Goal: Information Seeking & Learning: Learn about a topic

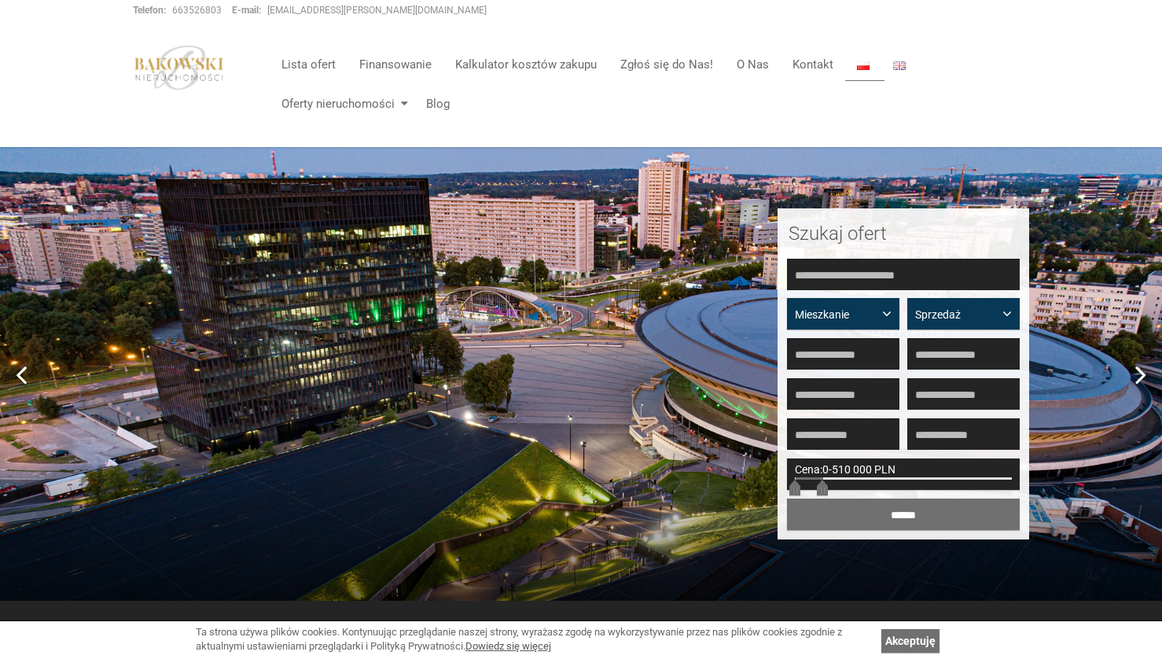
drag, startPoint x: 1011, startPoint y: 487, endPoint x: 823, endPoint y: 495, distance: 188.1
click at [823, 495] on form "**********" at bounding box center [903, 395] width 241 height 280
click at [888, 520] on input "******" at bounding box center [903, 513] width 233 height 31
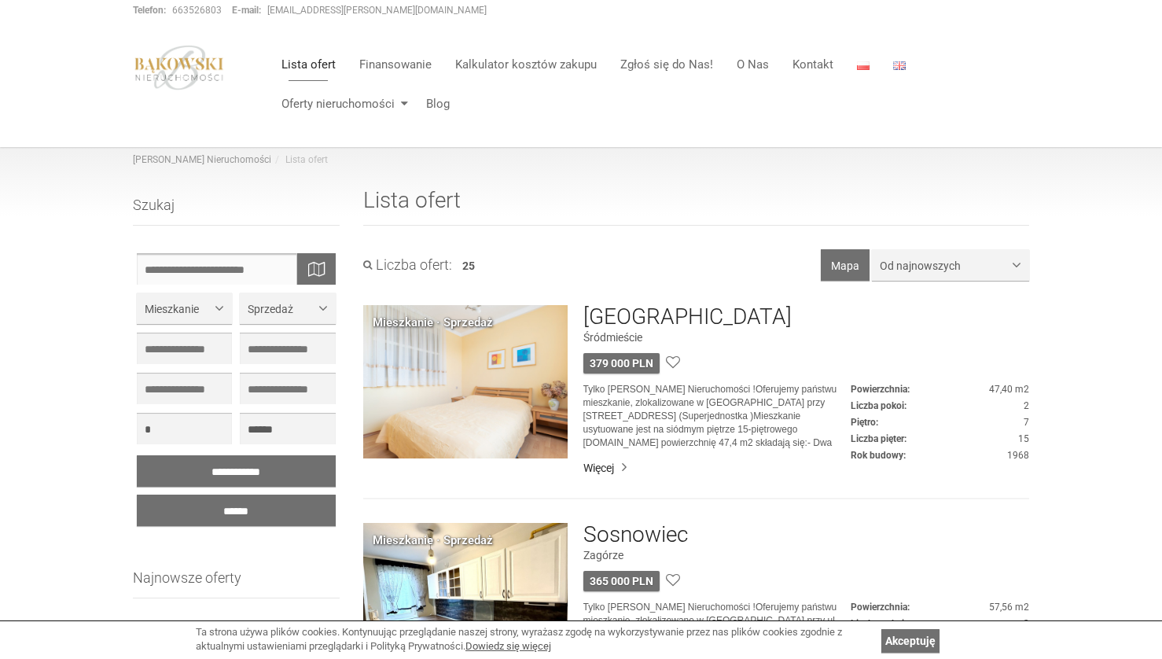
click at [233, 268] on input "text" at bounding box center [236, 268] width 199 height 31
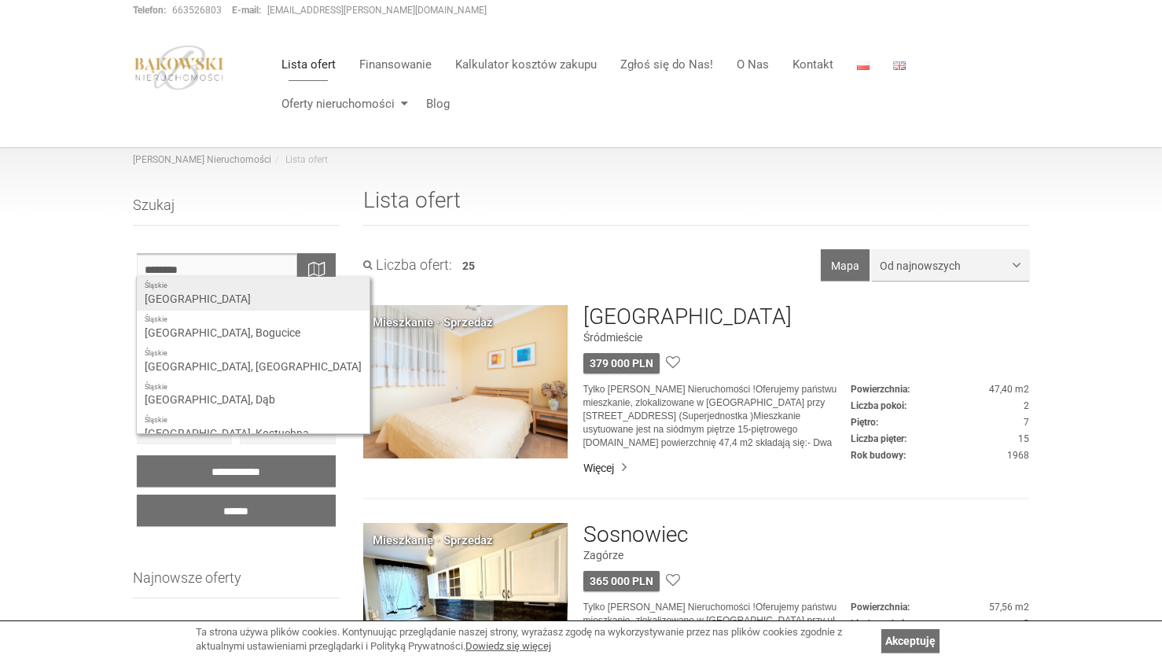
type input "********"
click at [190, 301] on div "Śląskie Katowice" at bounding box center [253, 294] width 233 height 34
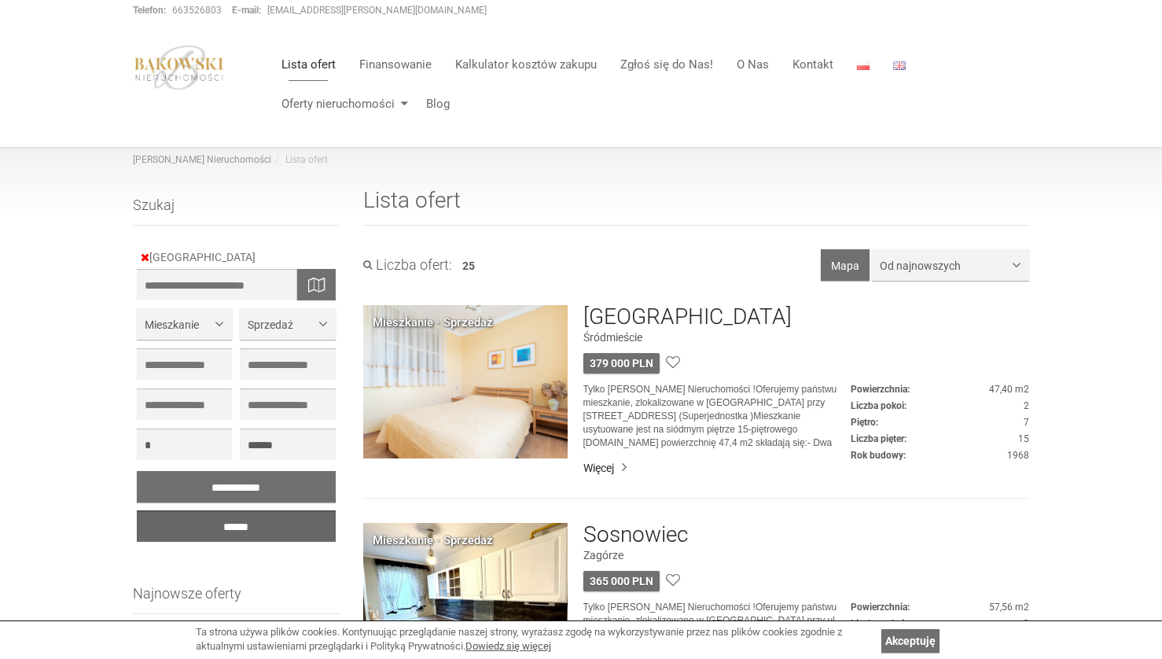
click at [235, 527] on input "******" at bounding box center [236, 525] width 199 height 31
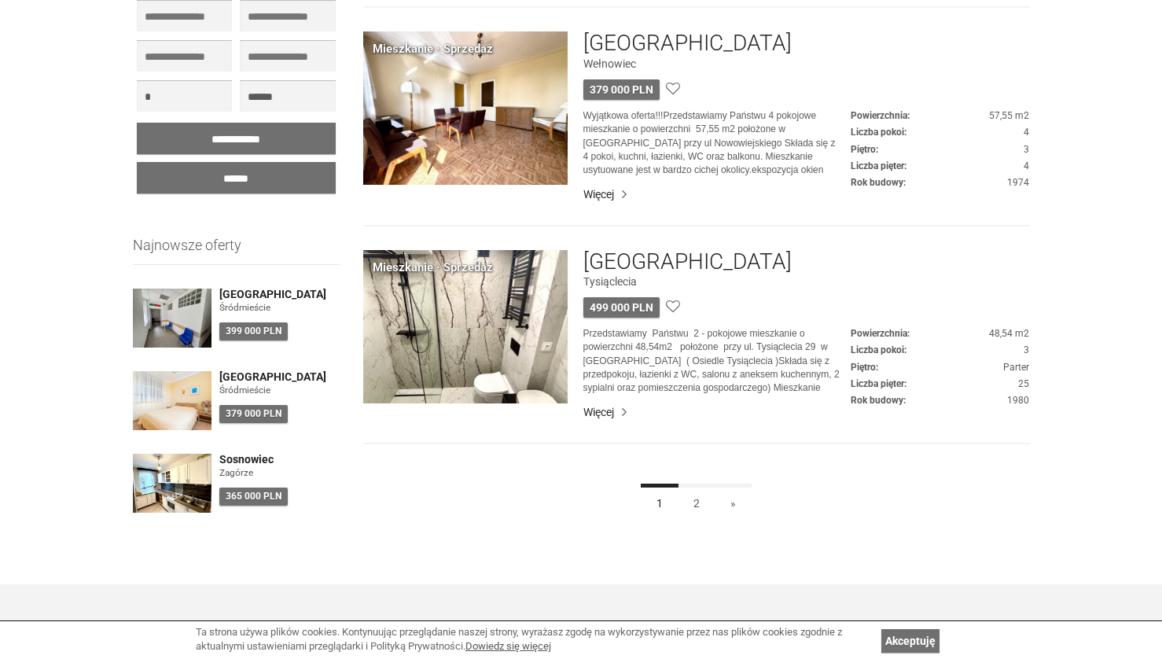
scroll to position [1142, 0]
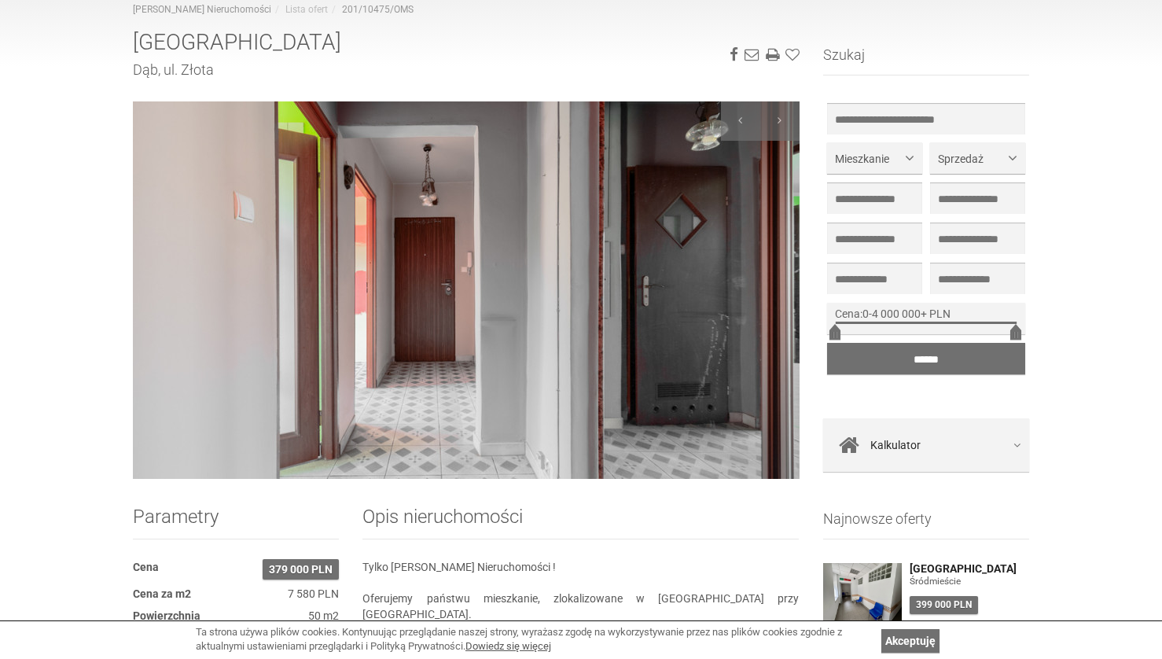
scroll to position [145, 0]
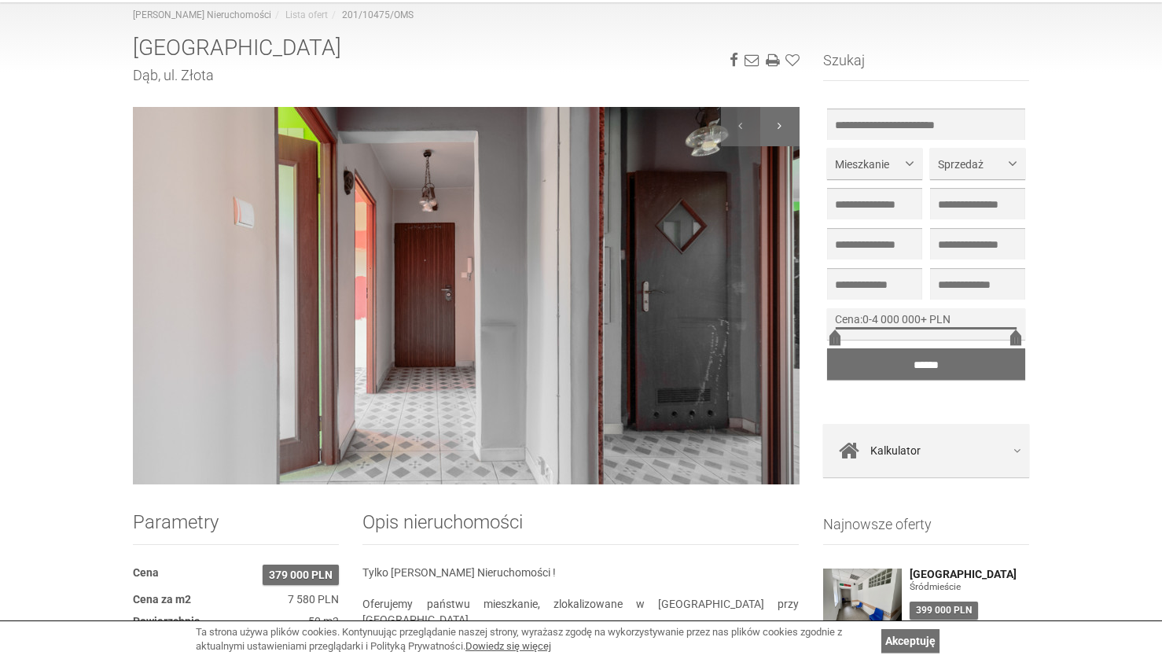
click at [784, 130] on div at bounding box center [779, 126] width 39 height 39
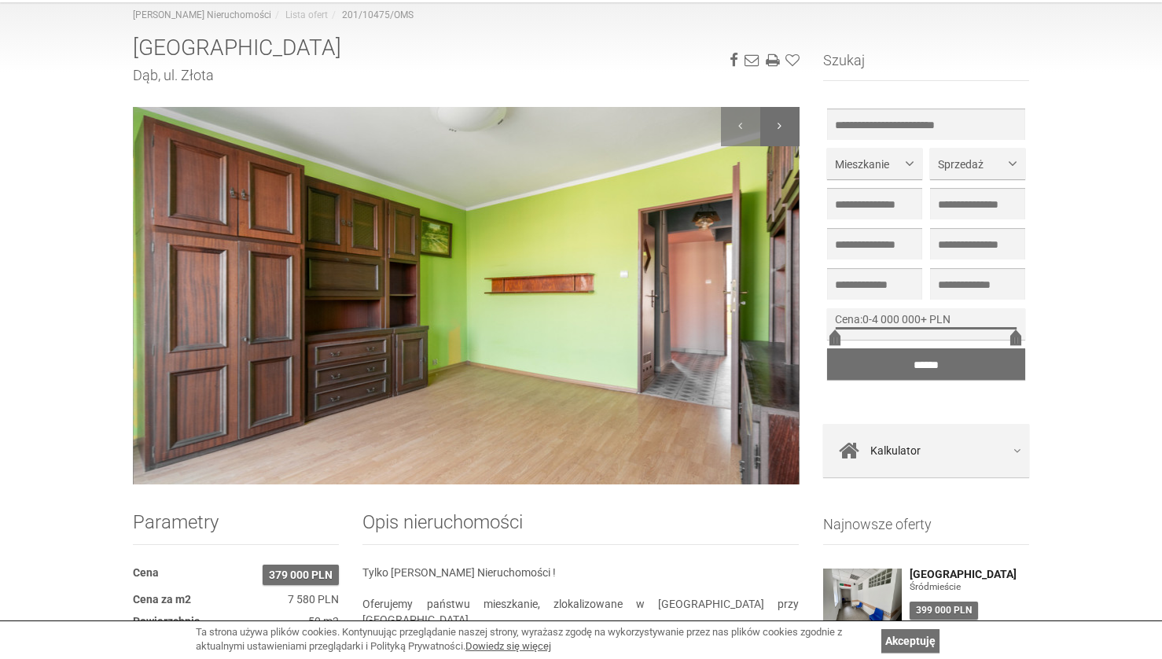
click at [784, 130] on div at bounding box center [779, 126] width 39 height 39
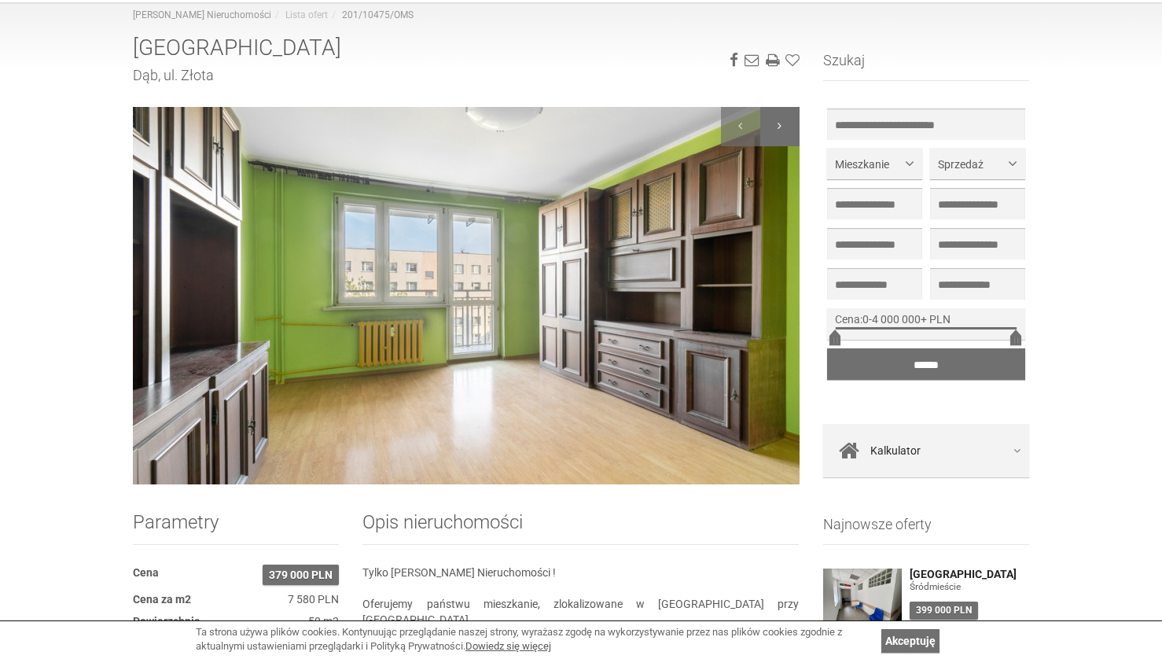
click at [784, 130] on div at bounding box center [779, 126] width 39 height 39
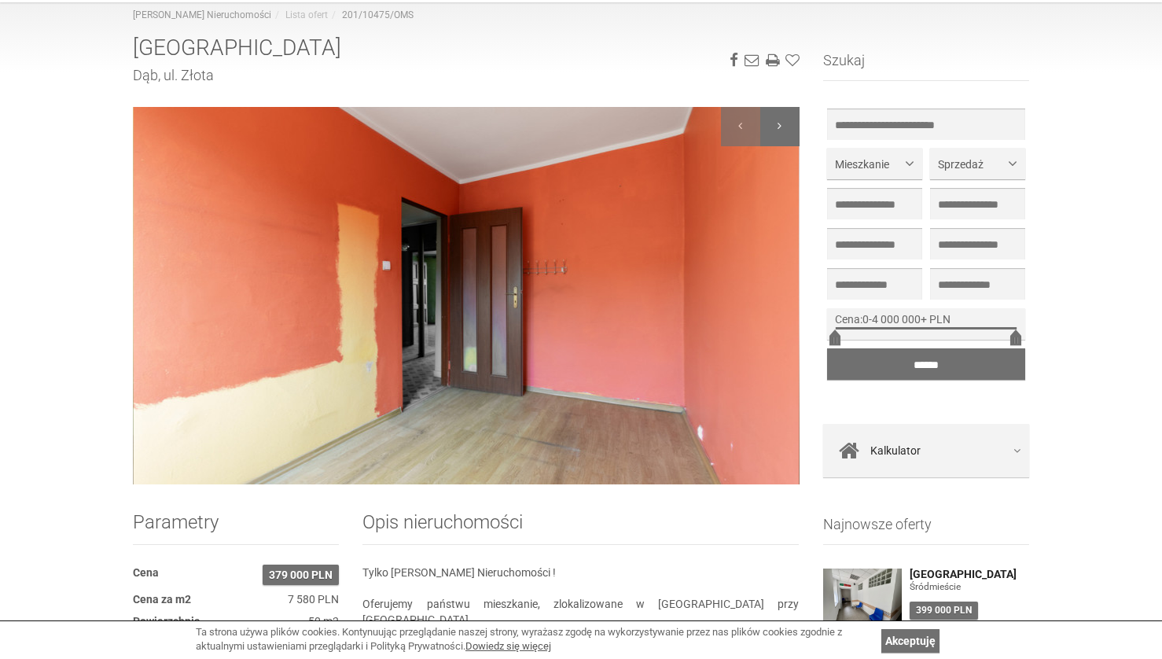
click at [784, 130] on div at bounding box center [779, 126] width 39 height 39
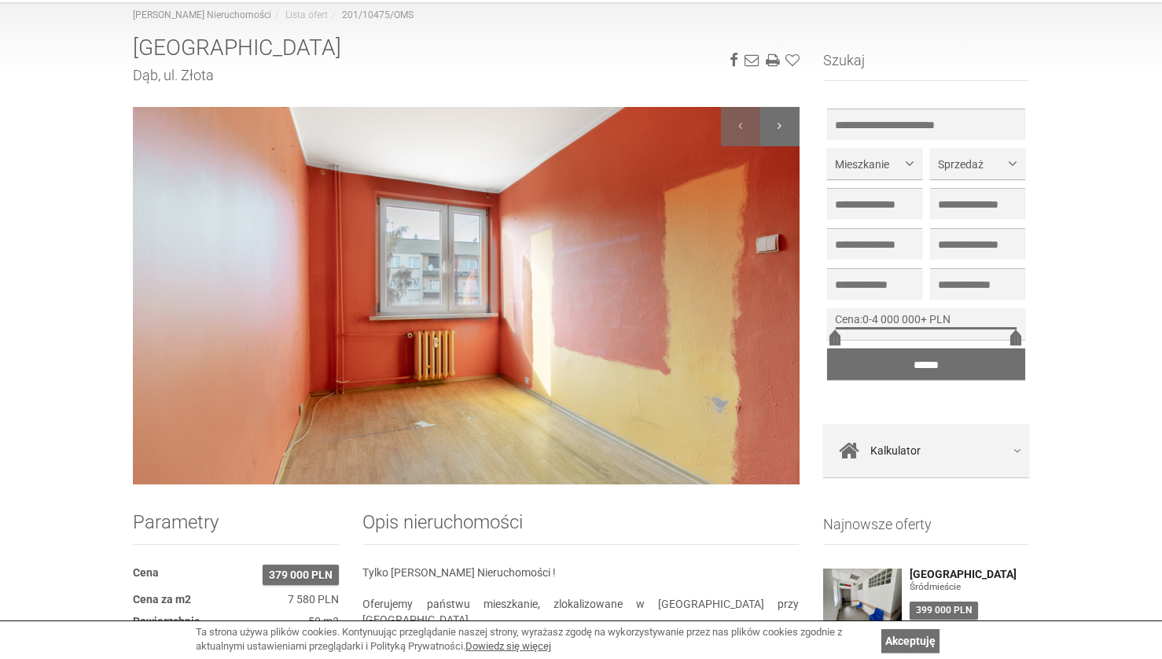
click at [784, 130] on div at bounding box center [779, 126] width 39 height 39
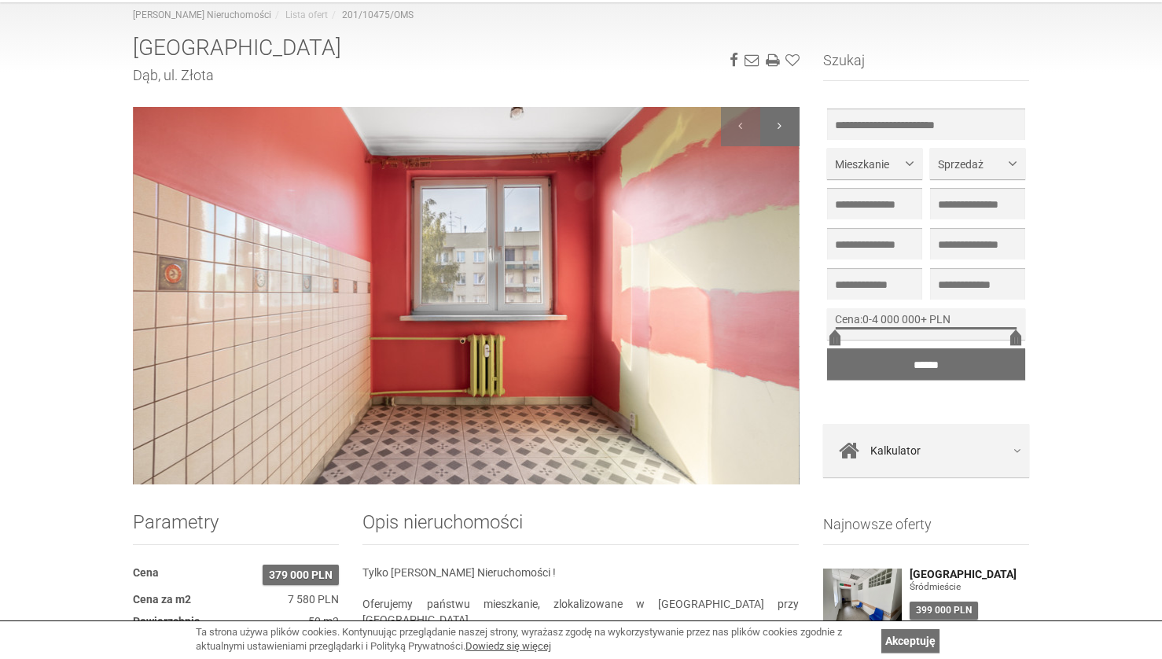
click at [784, 130] on div at bounding box center [779, 126] width 39 height 39
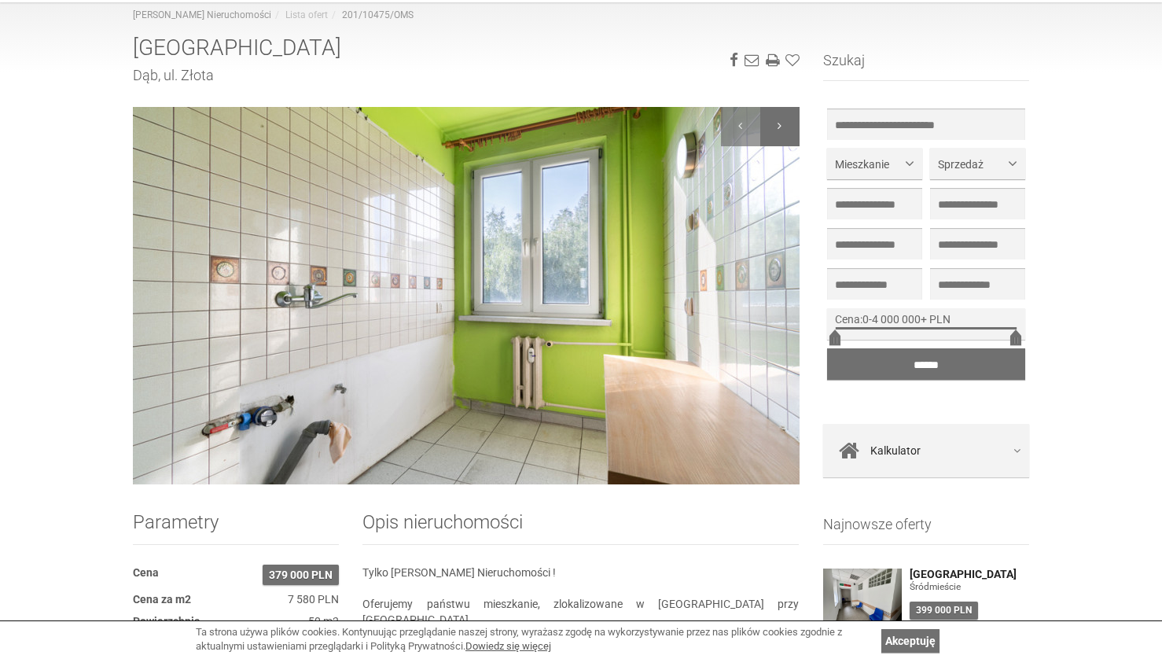
click at [784, 130] on div at bounding box center [779, 126] width 39 height 39
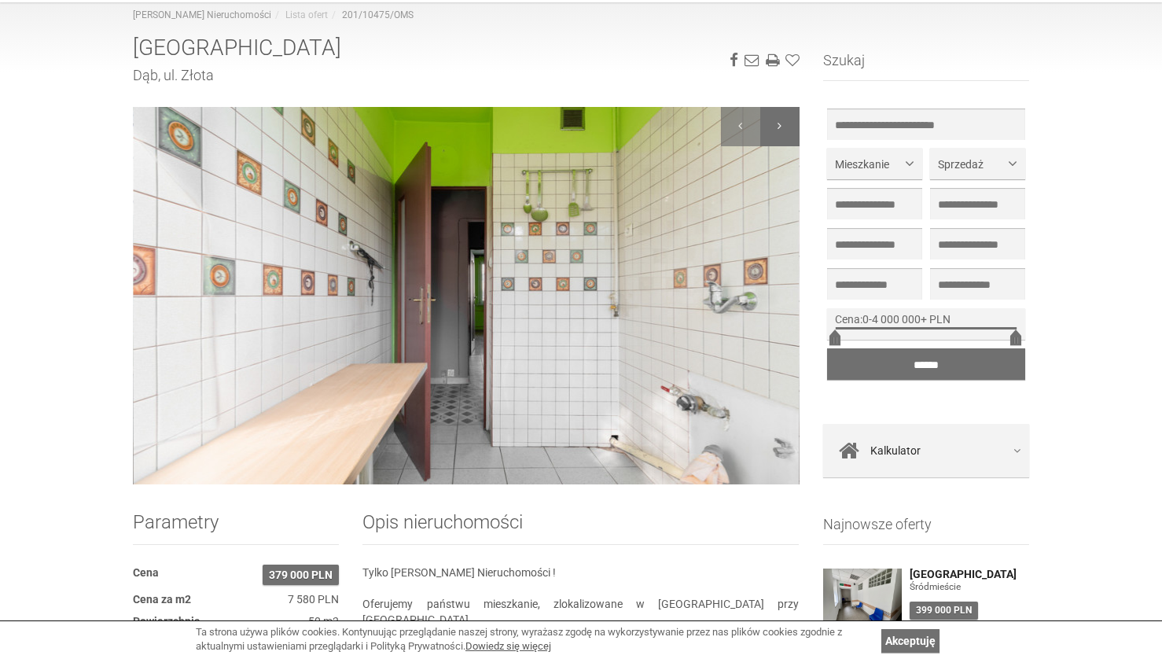
click at [784, 130] on div at bounding box center [779, 126] width 39 height 39
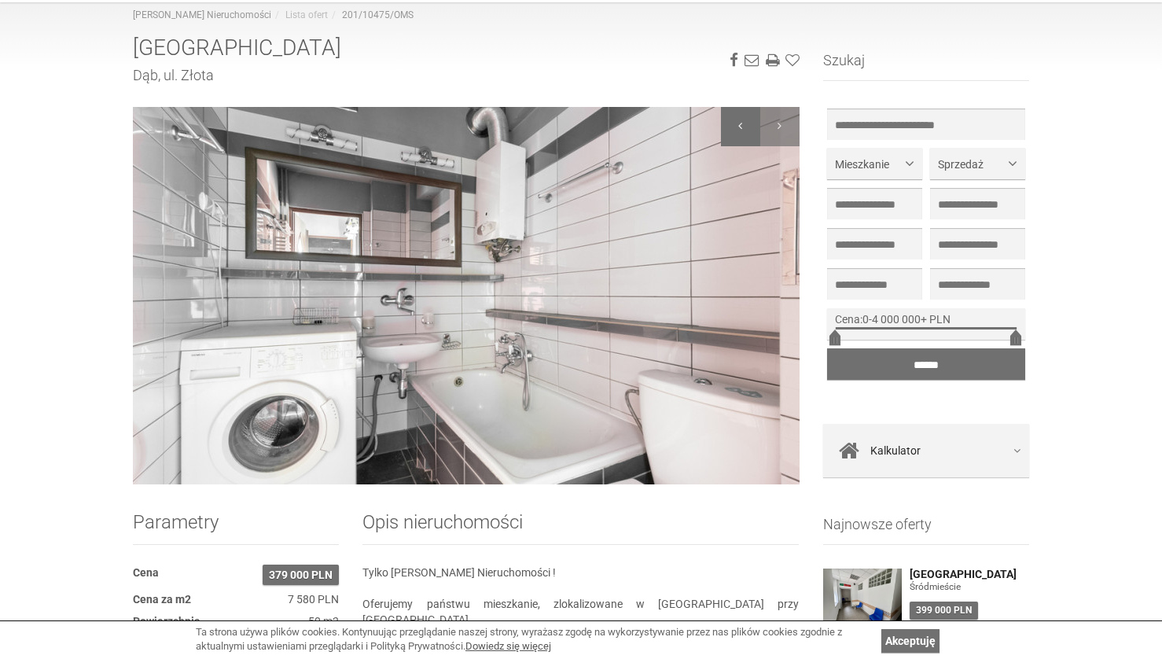
click at [742, 123] on div at bounding box center [740, 126] width 39 height 39
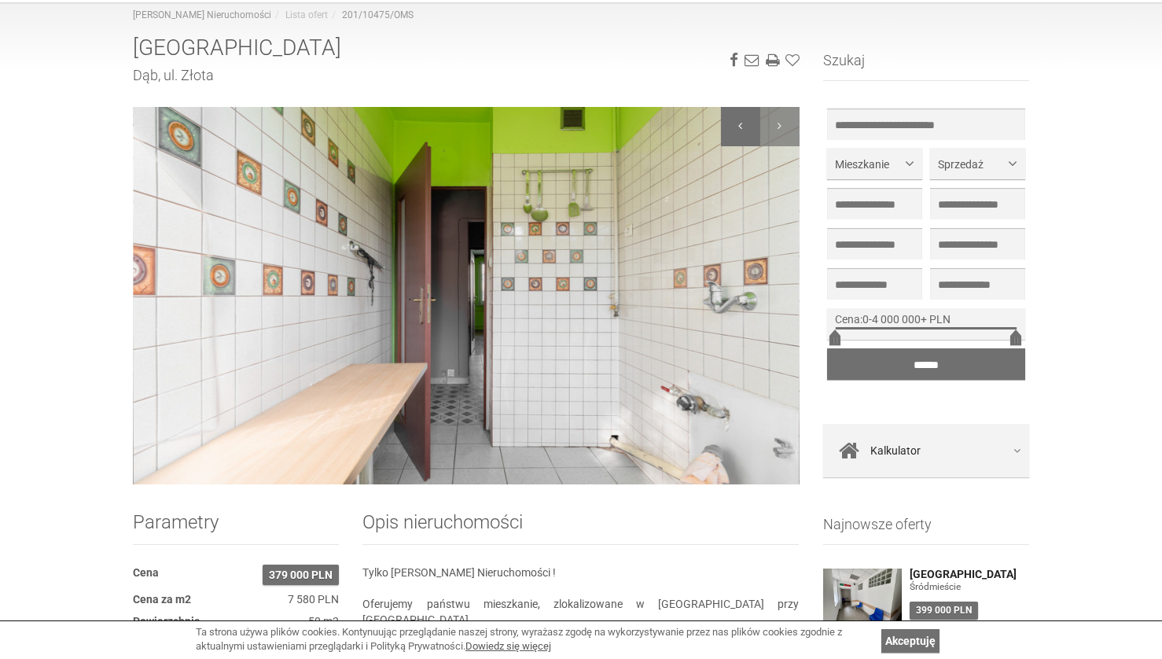
click at [742, 123] on div at bounding box center [740, 126] width 39 height 39
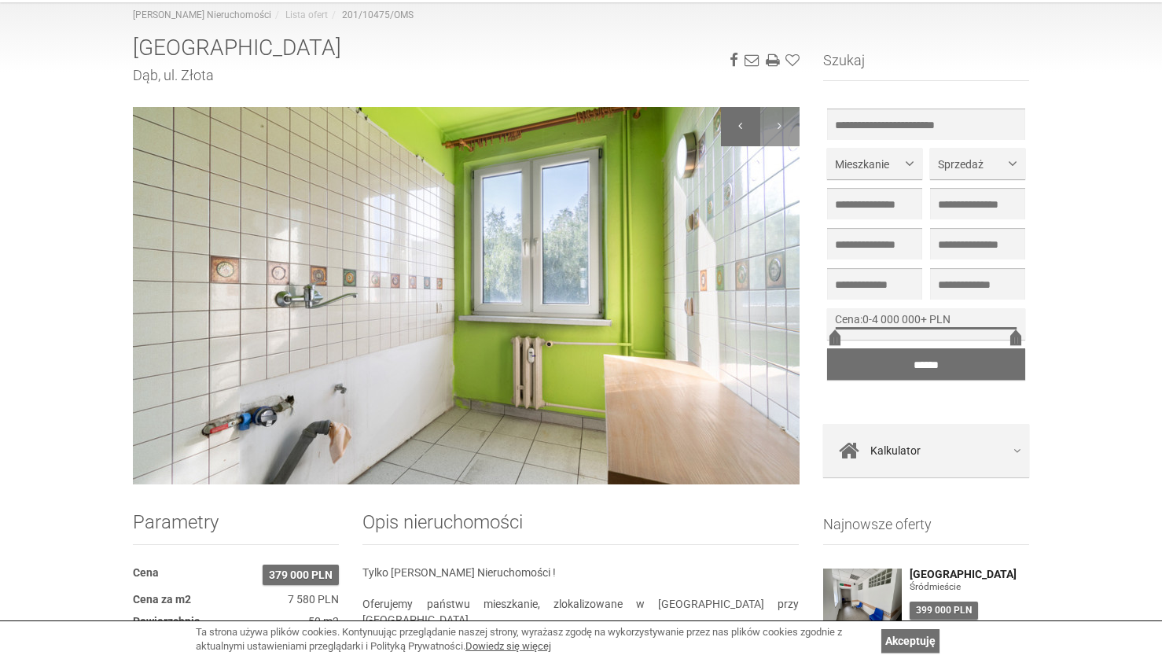
click at [742, 123] on div at bounding box center [740, 126] width 39 height 39
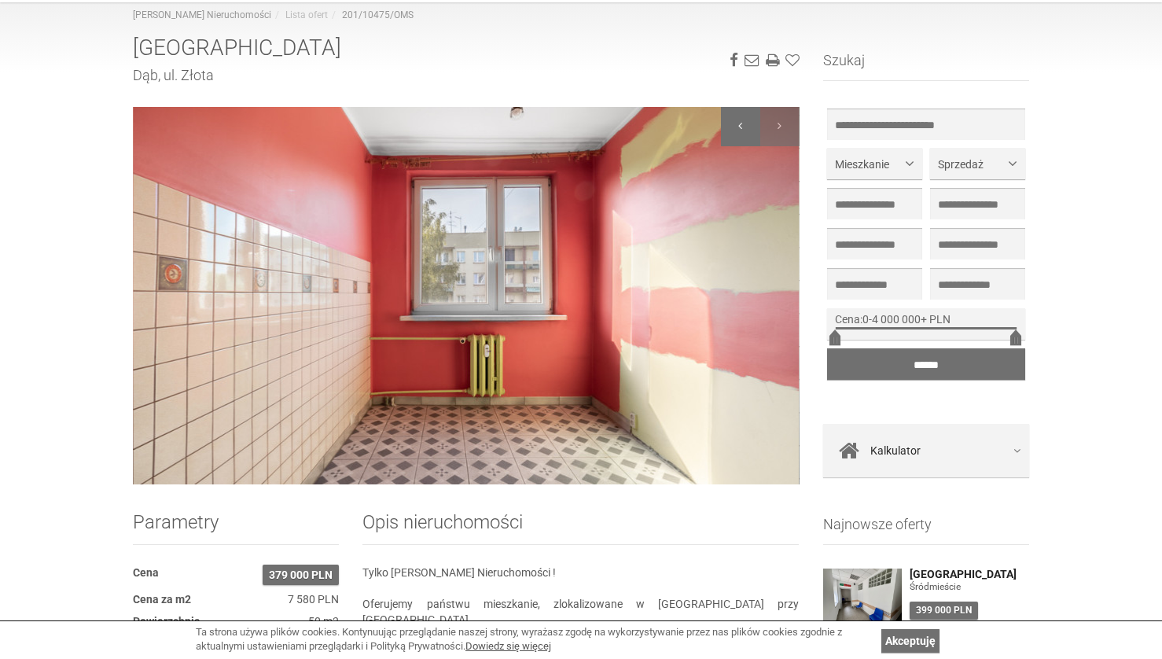
click at [742, 123] on div at bounding box center [740, 126] width 39 height 39
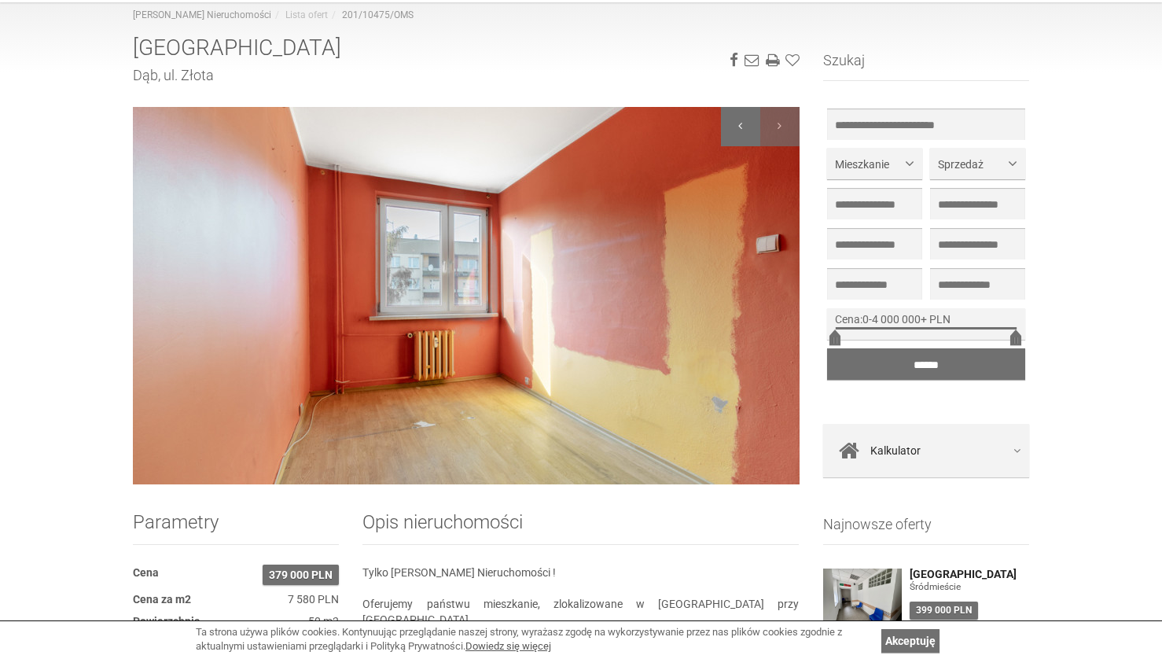
click at [742, 123] on div at bounding box center [740, 126] width 39 height 39
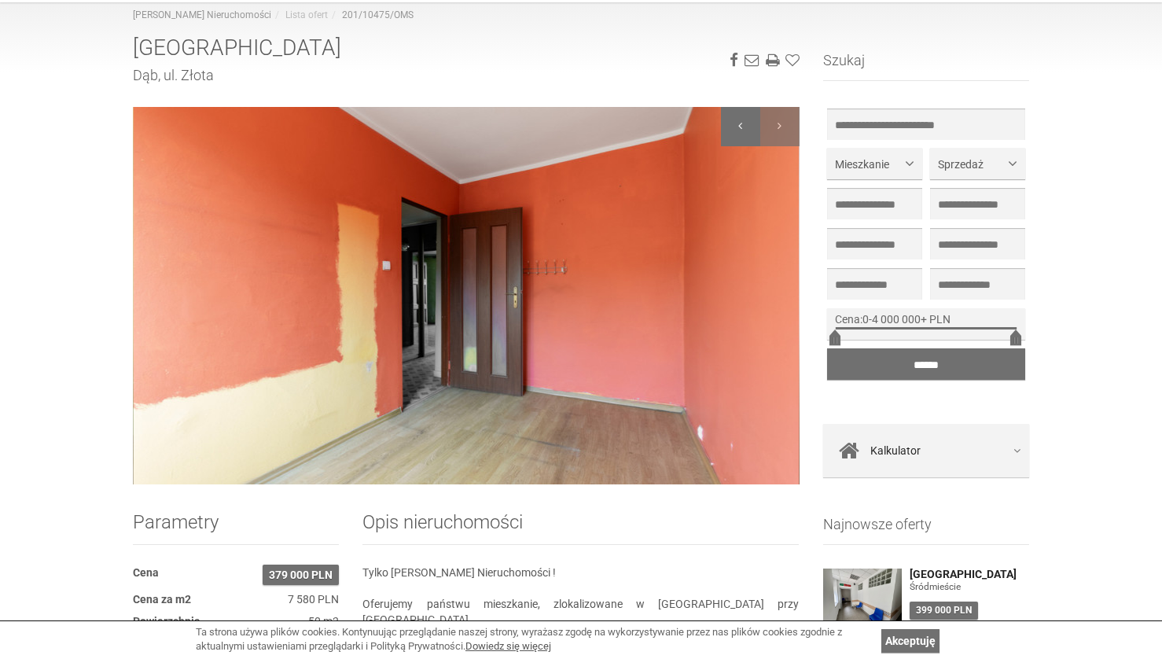
click at [742, 123] on div at bounding box center [740, 126] width 39 height 39
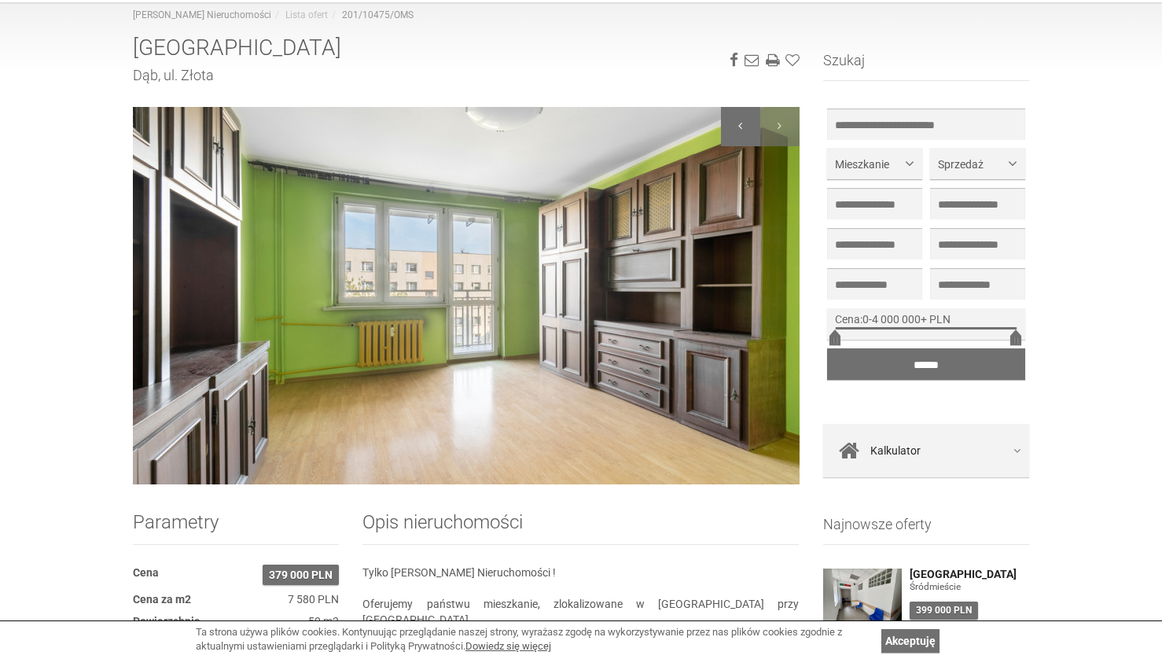
click at [742, 123] on div at bounding box center [740, 126] width 39 height 39
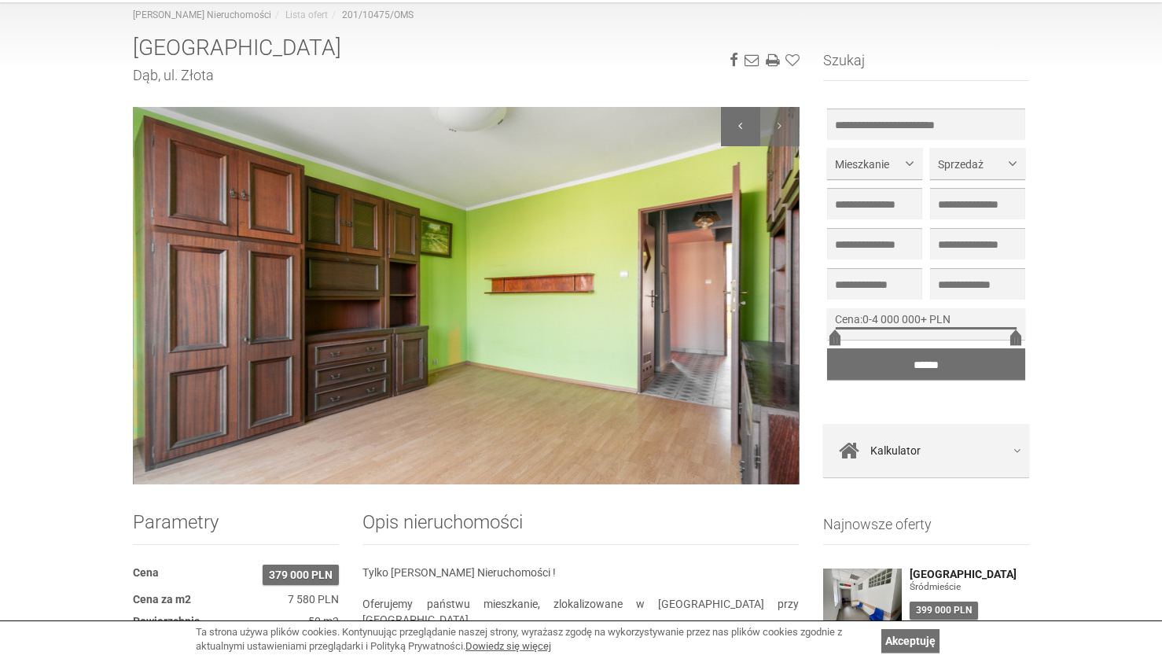
click at [742, 123] on div at bounding box center [740, 126] width 39 height 39
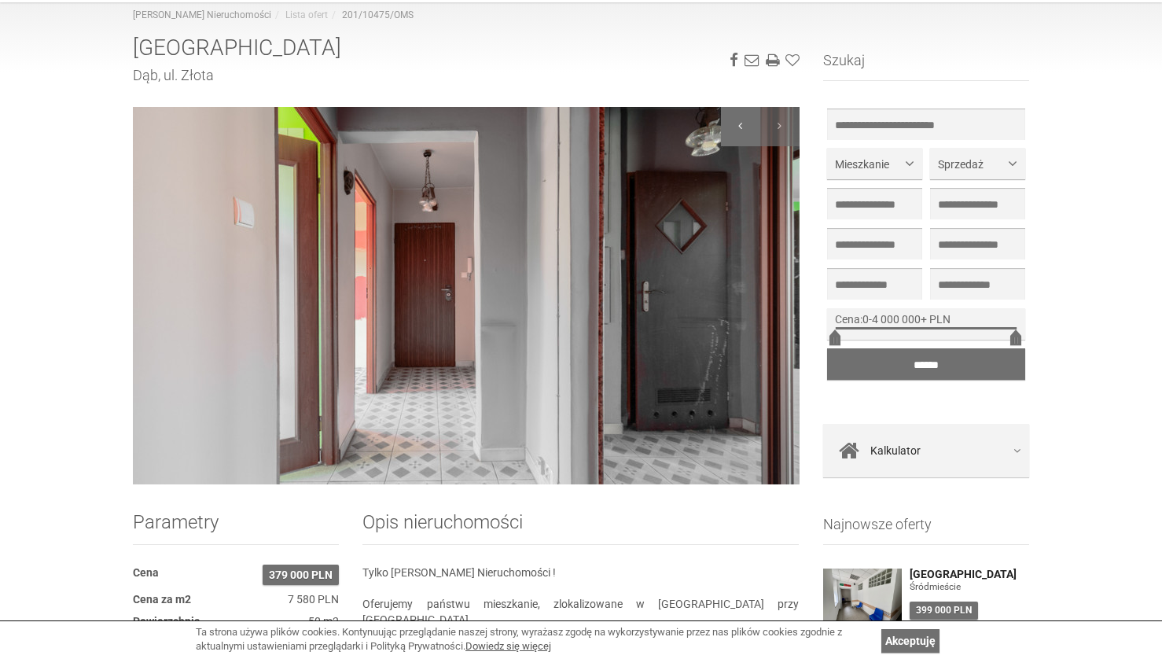
click at [742, 123] on div at bounding box center [740, 126] width 39 height 39
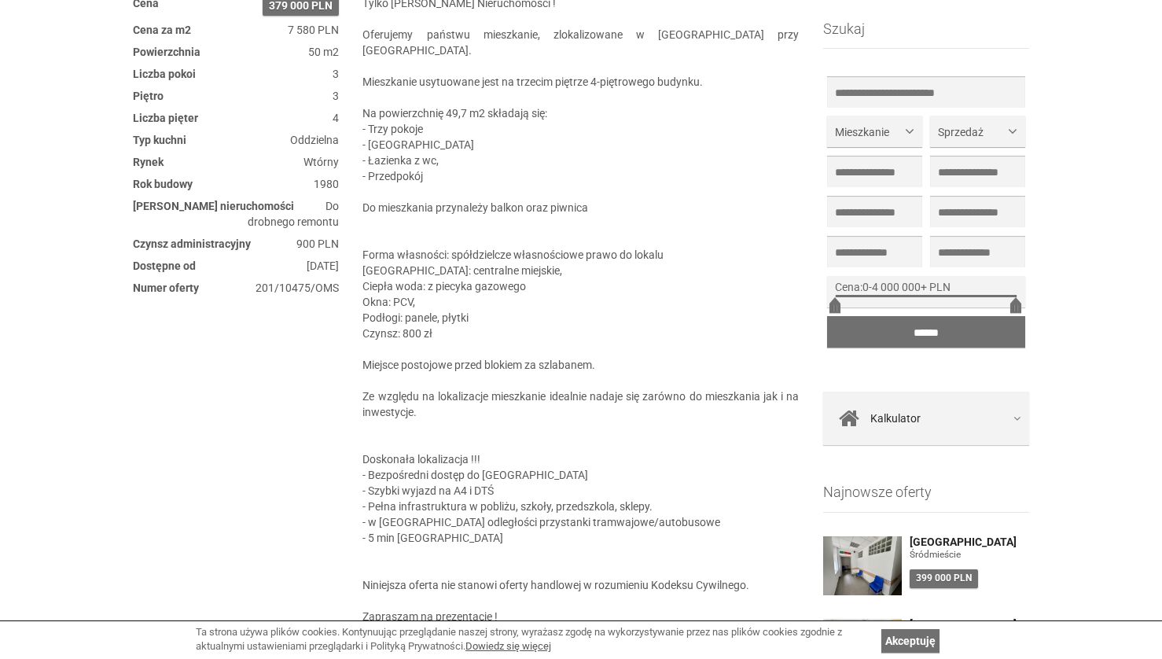
scroll to position [711, 0]
